Goal: Task Accomplishment & Management: Manage account settings

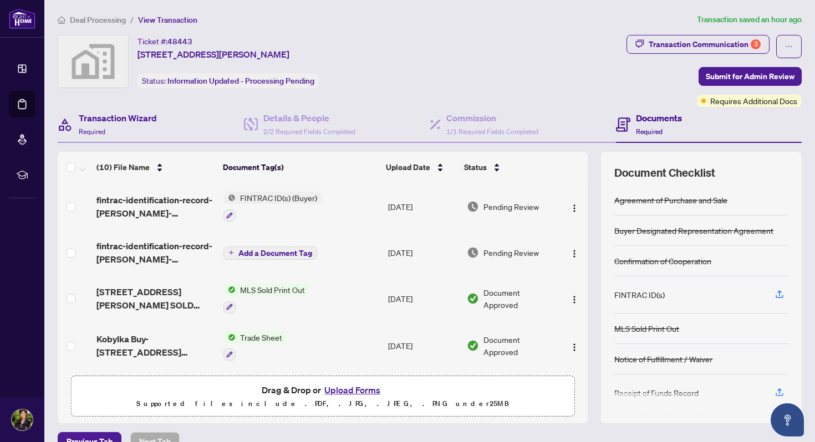
scroll to position [73, 0]
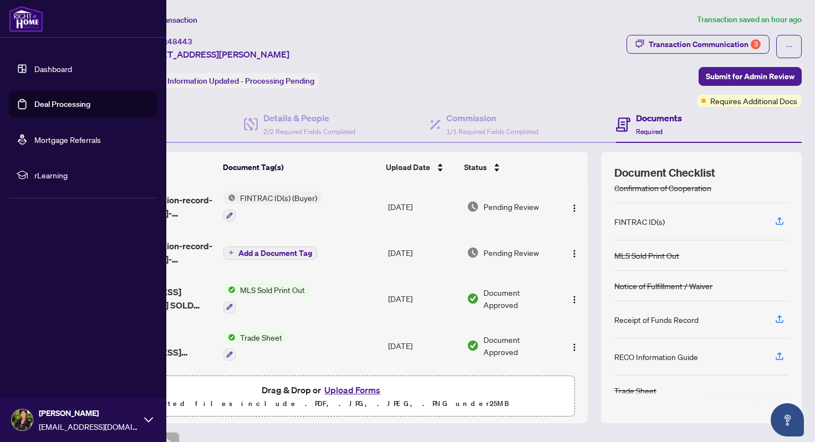
click at [34, 104] on link "Deal Processing" at bounding box center [62, 104] width 56 height 10
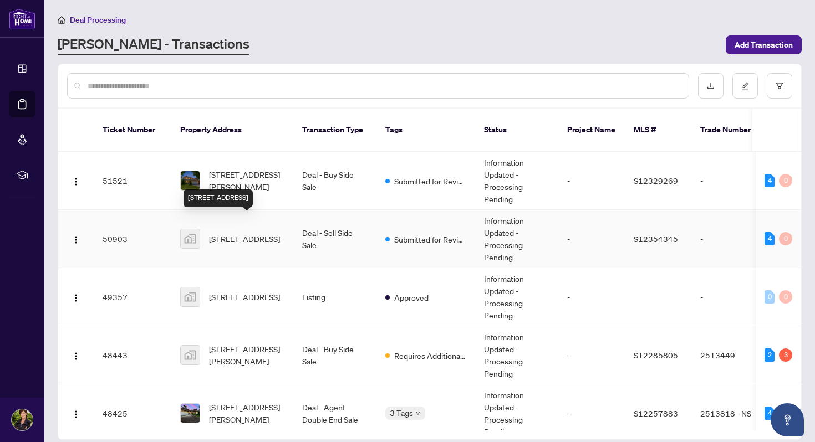
click at [222, 233] on span "[STREET_ADDRESS]" at bounding box center [244, 239] width 71 height 12
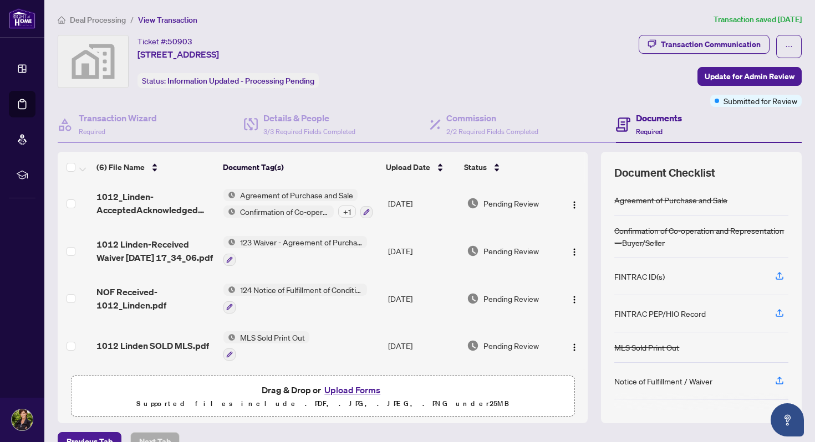
scroll to position [21, 0]
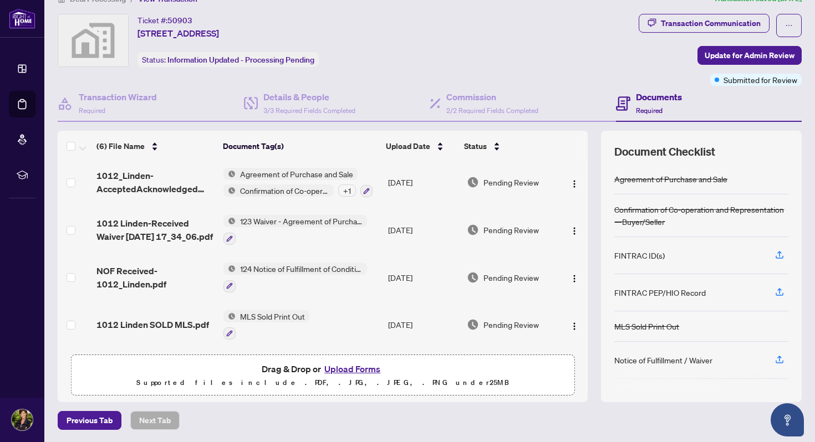
click at [349, 369] on button "Upload Forms" at bounding box center [352, 369] width 63 height 14
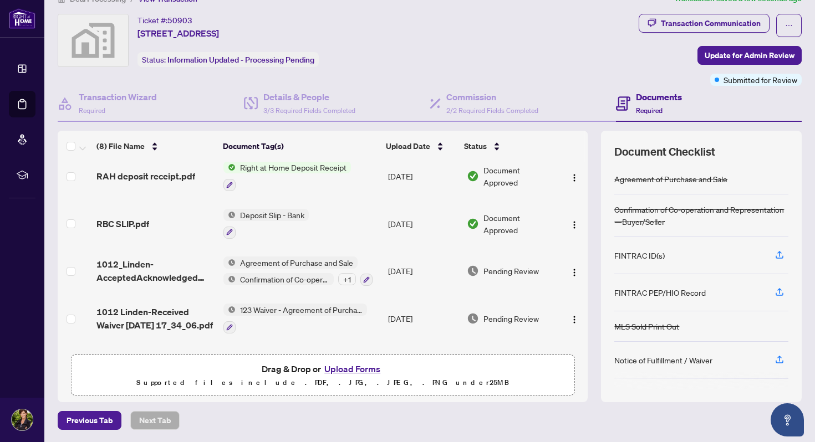
scroll to position [0, 0]
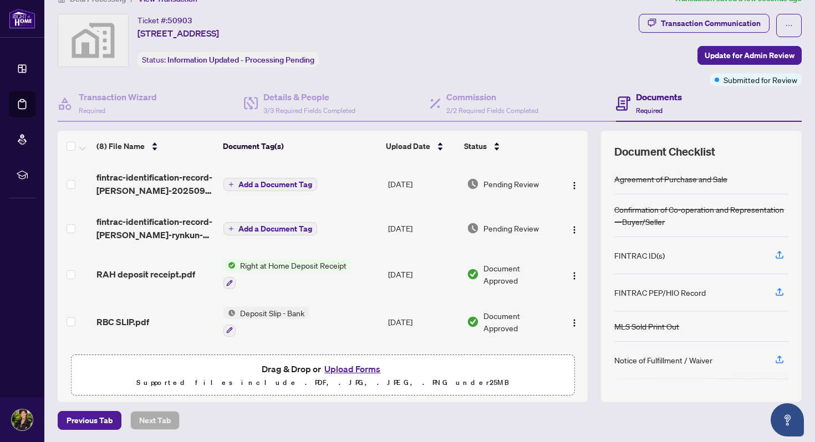
click at [283, 181] on span "Add a Document Tag" at bounding box center [275, 185] width 74 height 8
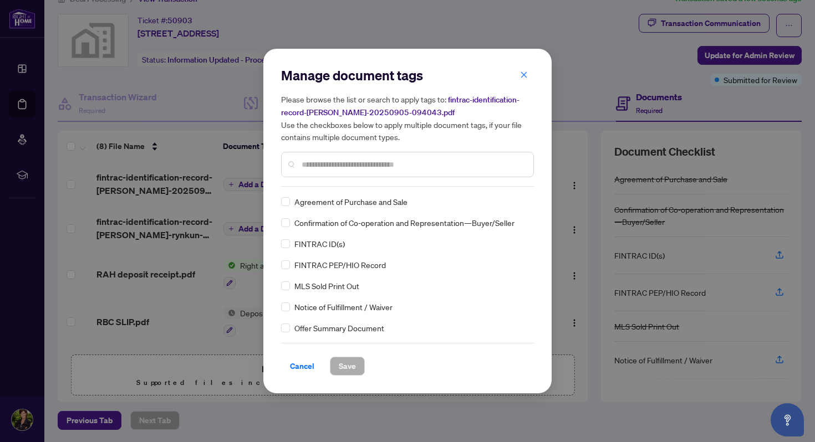
click at [330, 163] on input "text" at bounding box center [412, 164] width 223 height 12
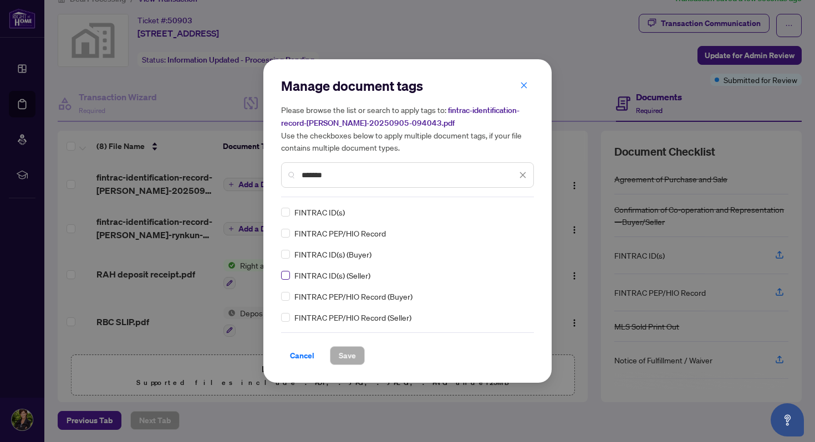
type input "*******"
click at [345, 352] on span "Save" at bounding box center [347, 356] width 17 height 18
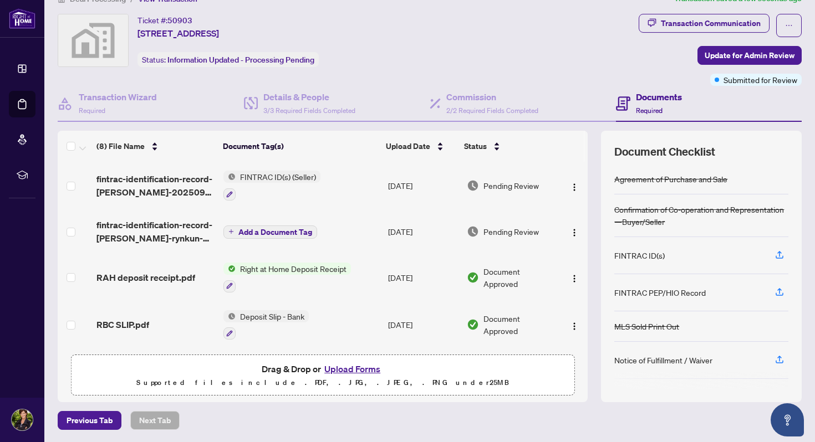
click at [264, 228] on span "Add a Document Tag" at bounding box center [275, 232] width 74 height 8
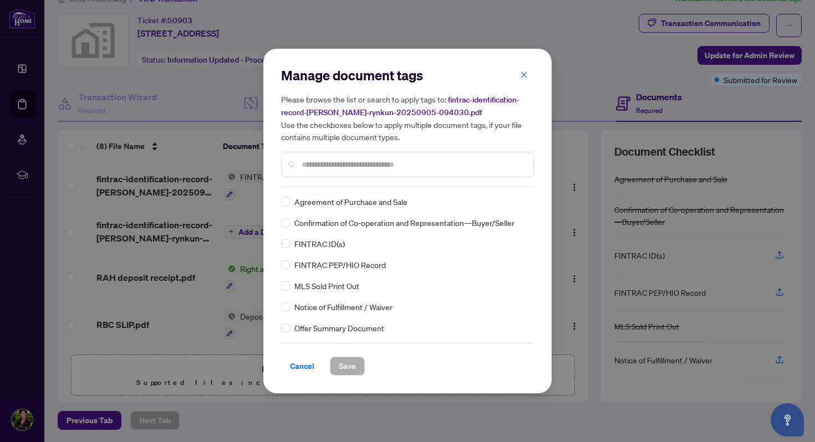
click at [354, 181] on div "Manage document tags Please browse the list or search to apply tags to: fintrac…" at bounding box center [407, 127] width 253 height 120
click at [340, 167] on input "text" at bounding box center [412, 164] width 223 height 12
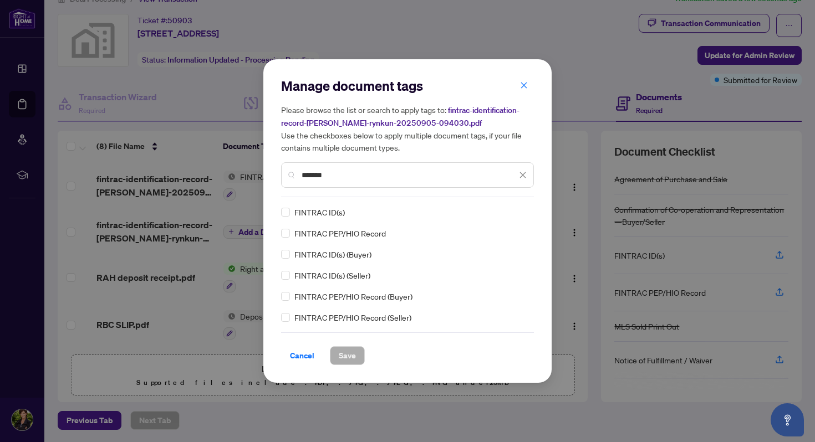
type input "*******"
click at [351, 355] on span "Save" at bounding box center [347, 356] width 17 height 18
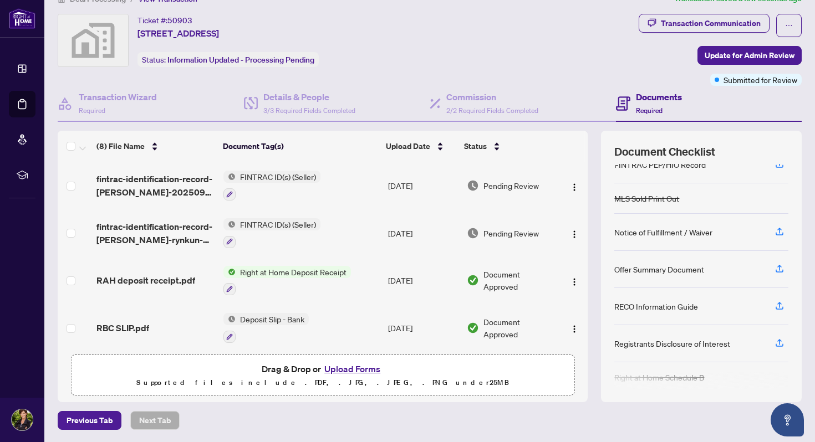
scroll to position [136, 0]
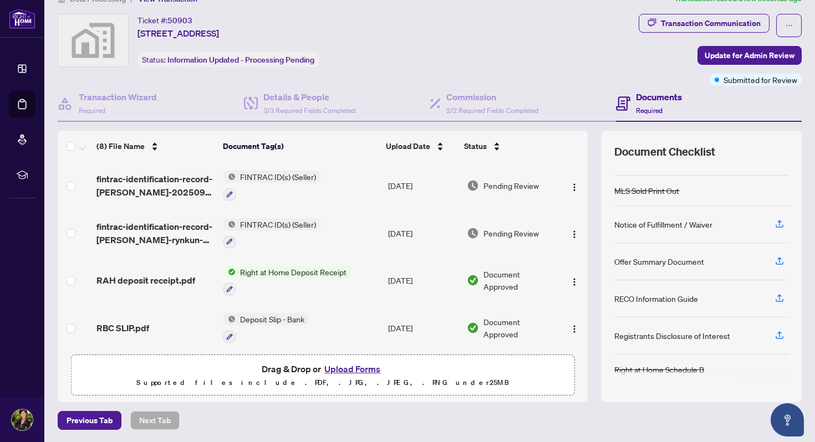
click at [354, 371] on button "Upload Forms" at bounding box center [352, 369] width 63 height 14
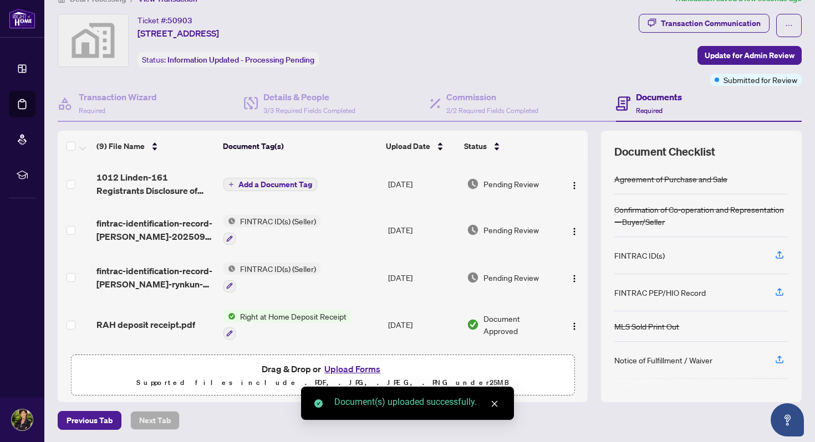
click at [267, 183] on span "Add a Document Tag" at bounding box center [275, 185] width 74 height 8
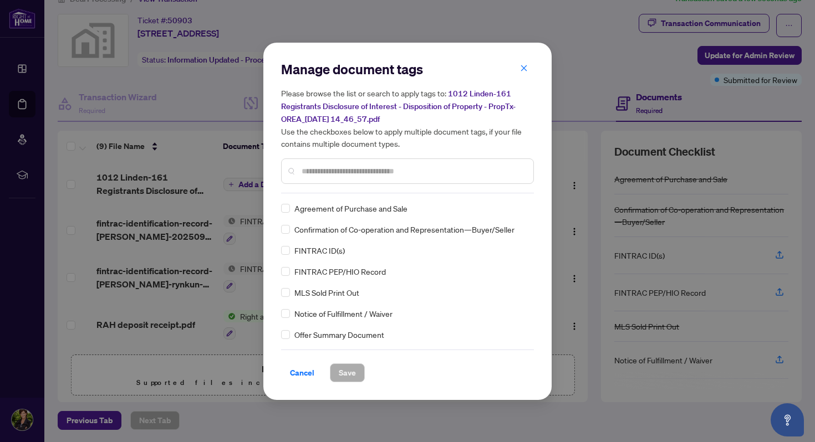
click at [341, 168] on input "text" at bounding box center [412, 171] width 223 height 12
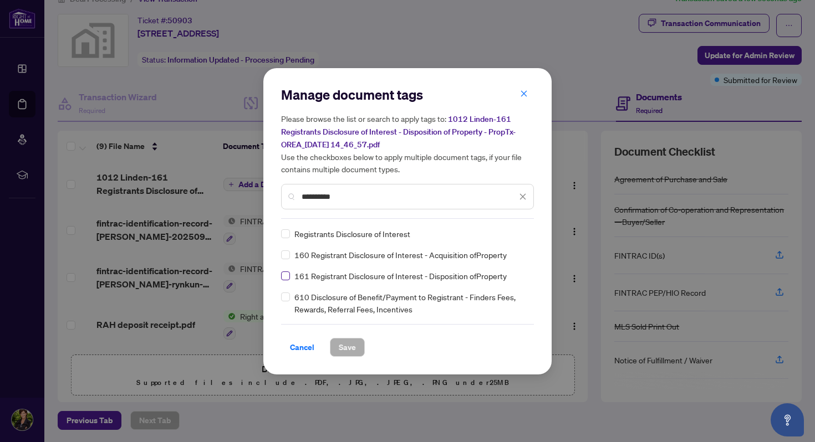
type input "**********"
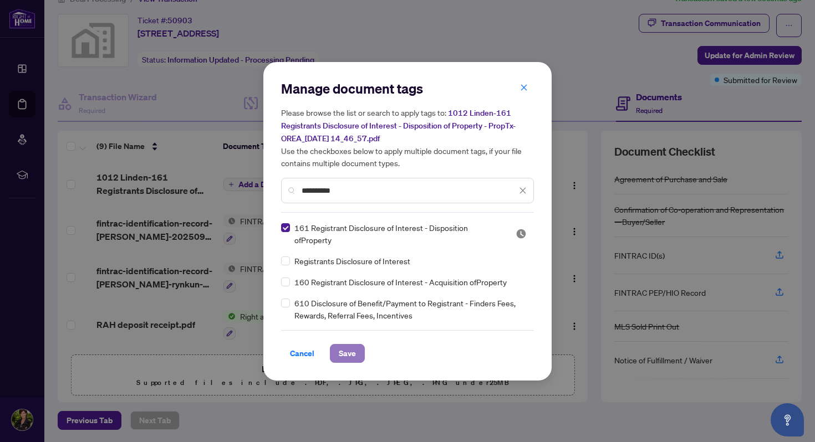
click at [347, 352] on span "Save" at bounding box center [347, 354] width 17 height 18
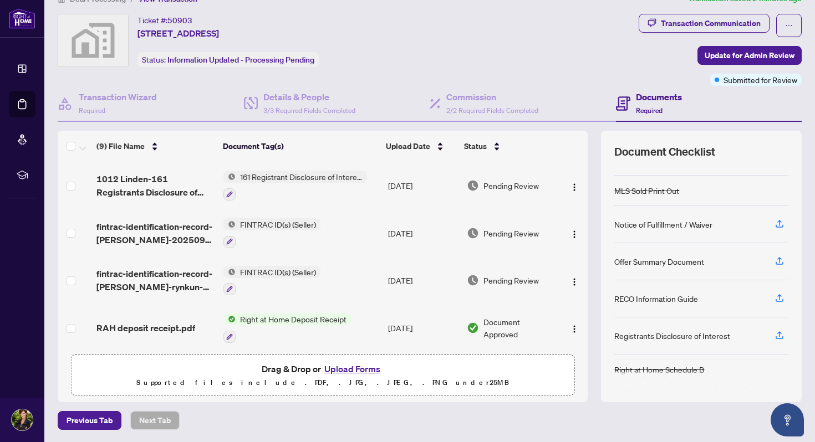
scroll to position [0, 0]
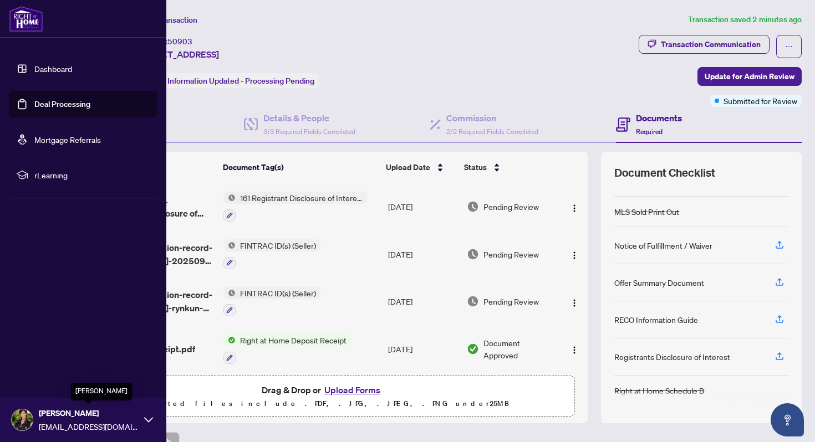
click at [26, 420] on img at bounding box center [22, 420] width 21 height 21
click at [54, 352] on span "Logout" at bounding box center [44, 354] width 25 height 18
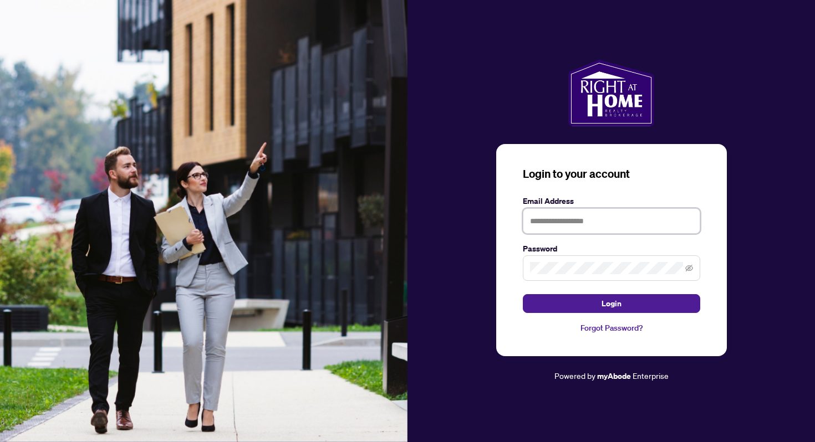
type input "**********"
